Goal: Complete application form

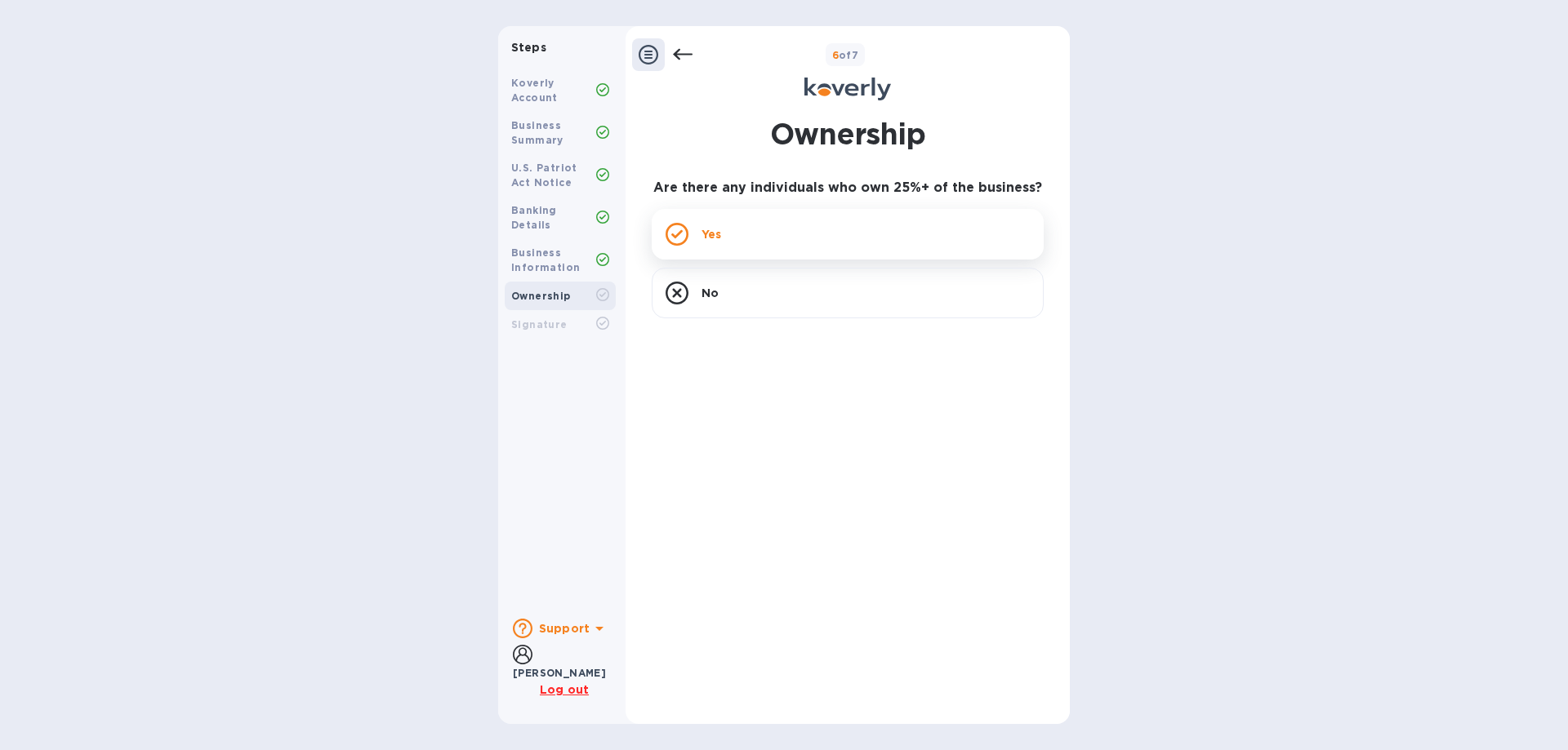
click at [717, 240] on p "Yes" at bounding box center [710, 234] width 19 height 16
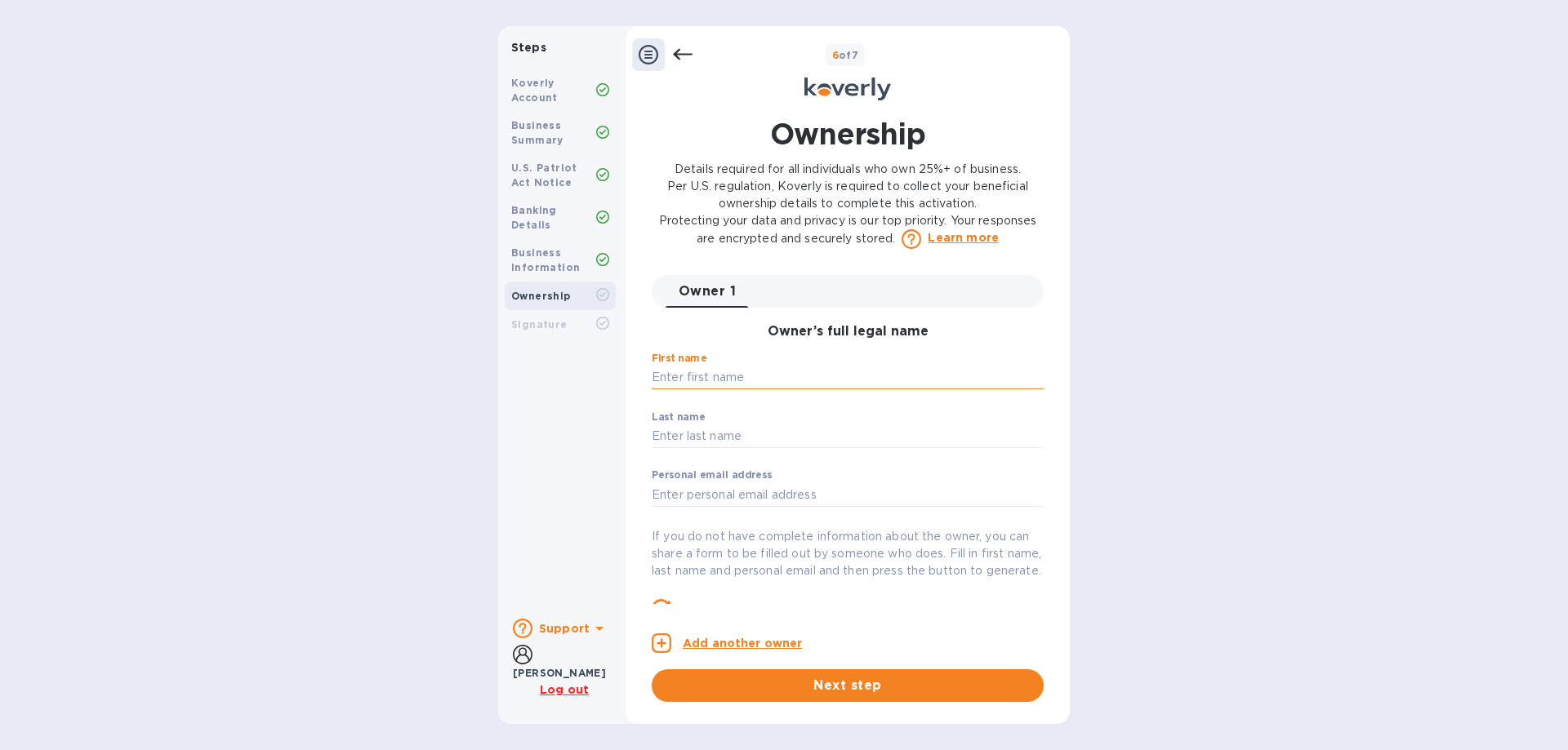
click at [682, 377] on input "text" at bounding box center [847, 378] width 392 height 25
type input "m"
type input "[PERSON_NAME]"
click at [679, 435] on input "text" at bounding box center [847, 436] width 392 height 25
paste input "[PERSON_NAME]"
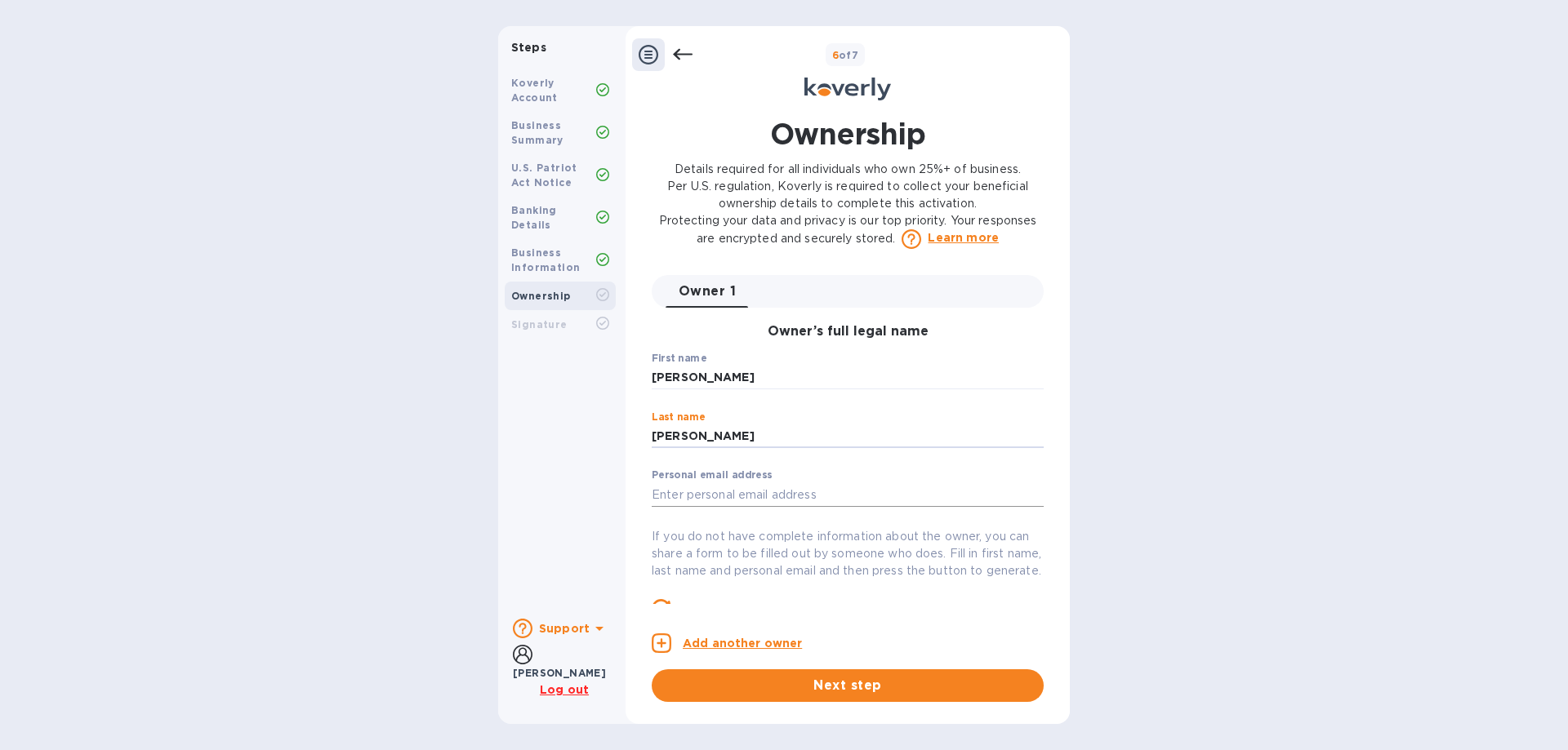
type input "[PERSON_NAME]"
click at [685, 486] on input "text" at bounding box center [847, 494] width 392 height 25
click at [679, 491] on input "text" at bounding box center [847, 494] width 392 height 25
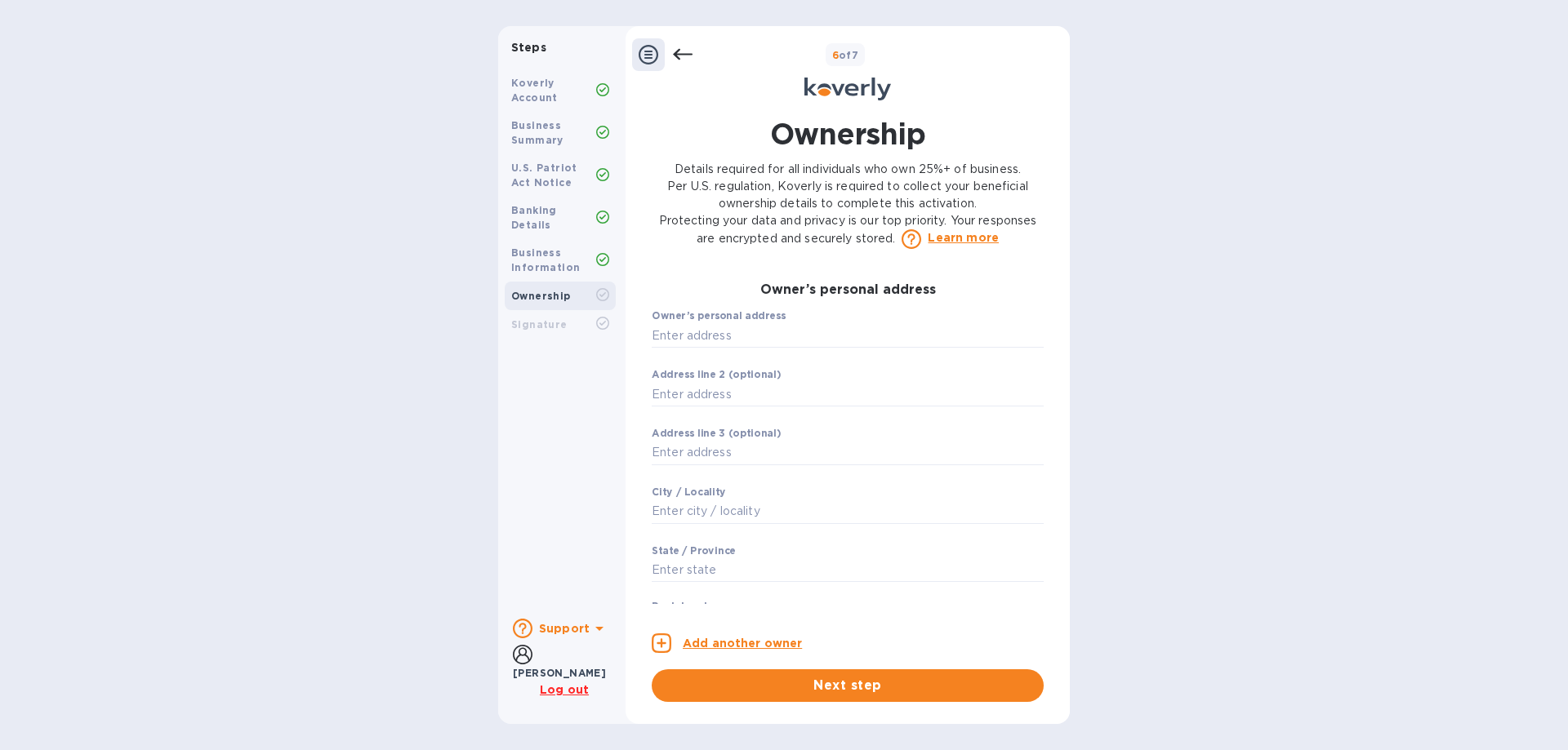
scroll to position [483, 0]
